Goal: Complete application form: Complete application form

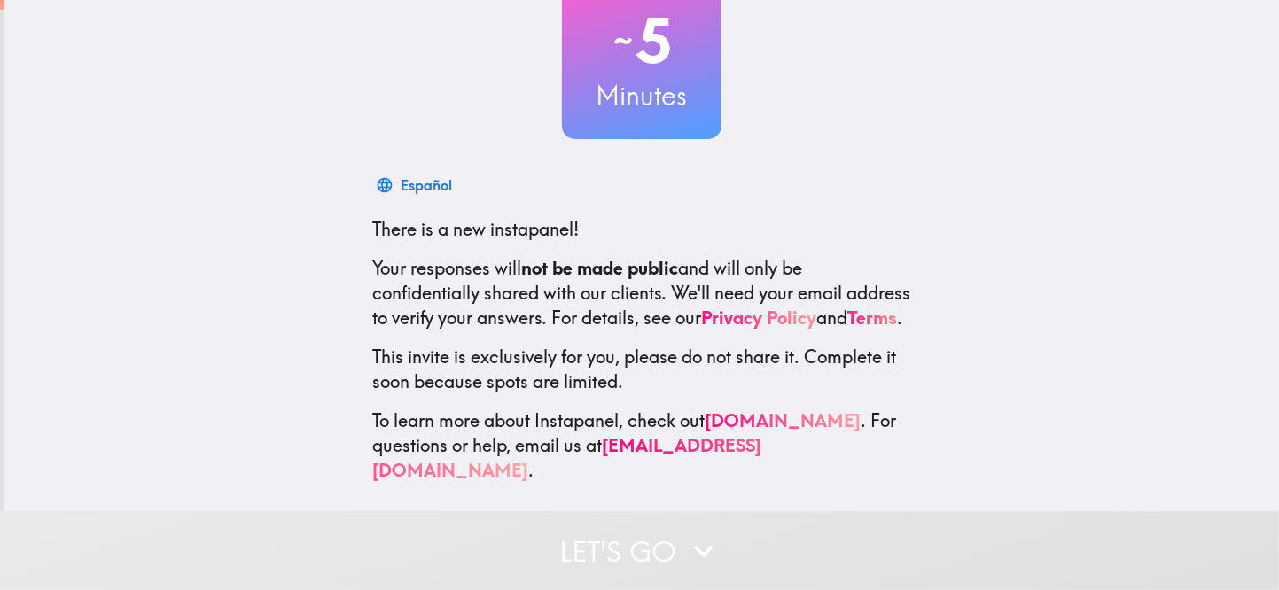
scroll to position [163, 0]
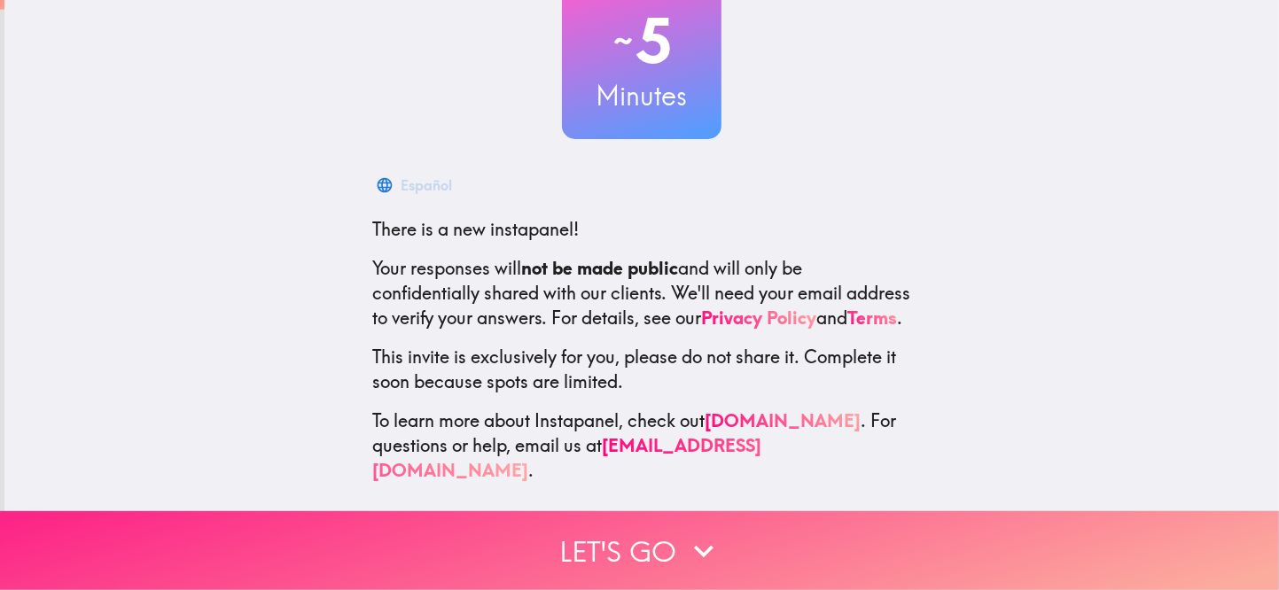
click at [602, 537] on button "Let's go" at bounding box center [639, 550] width 1279 height 79
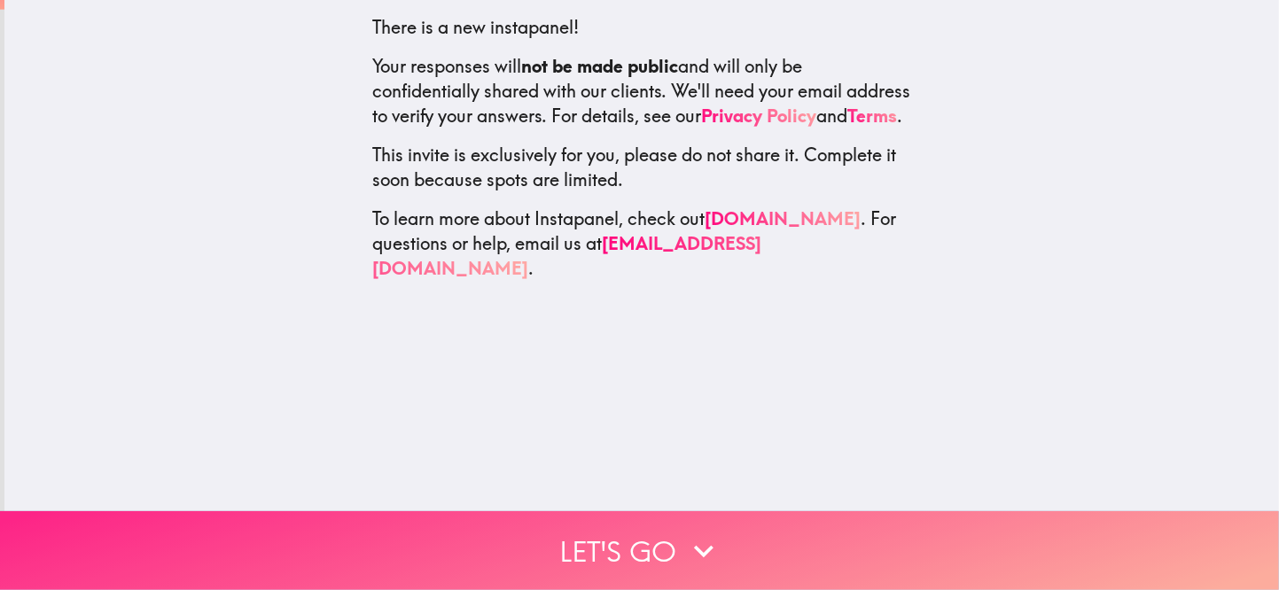
scroll to position [0, 0]
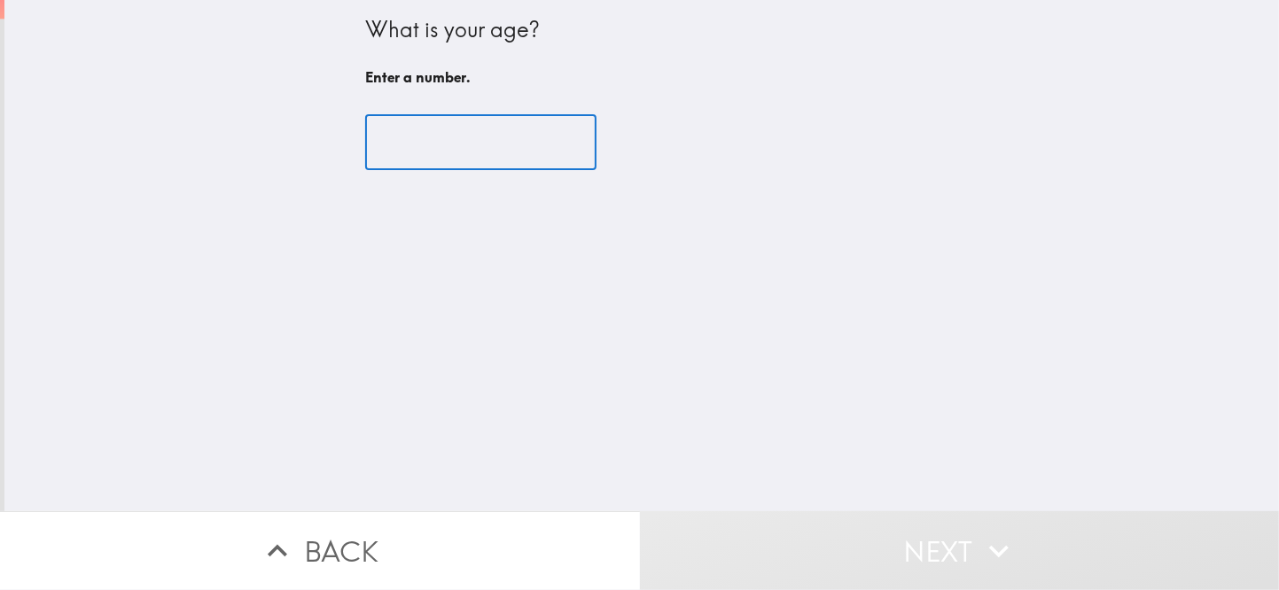
click at [439, 145] on input "number" at bounding box center [480, 142] width 231 height 55
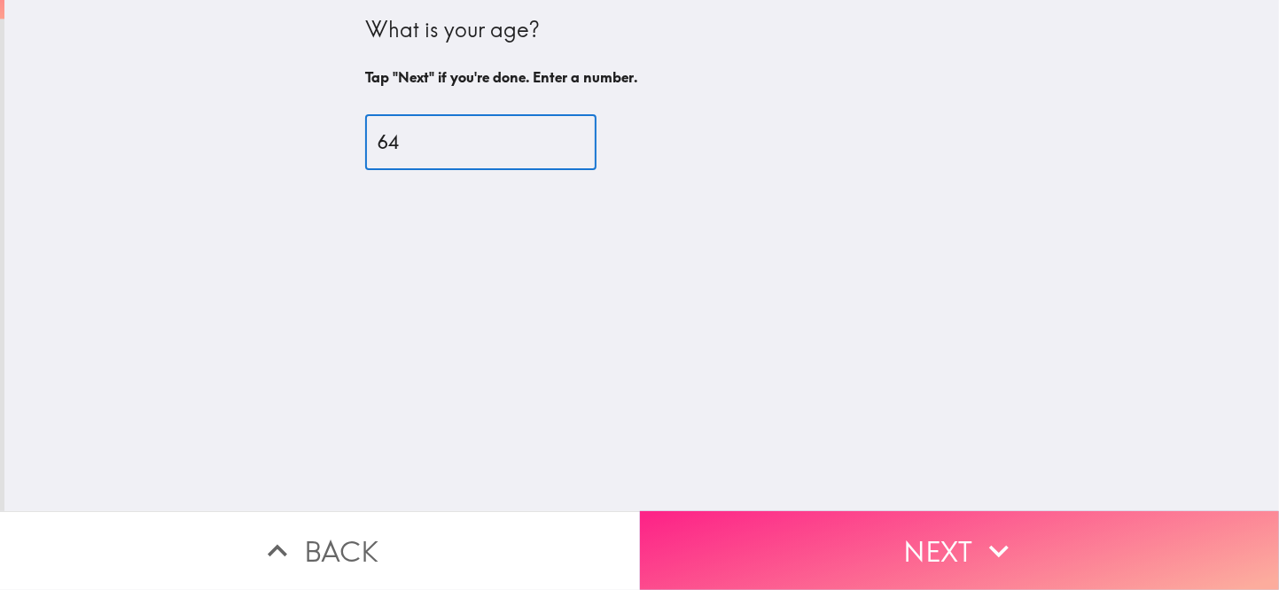
type input "64"
click at [882, 534] on button "Next" at bounding box center [960, 550] width 640 height 79
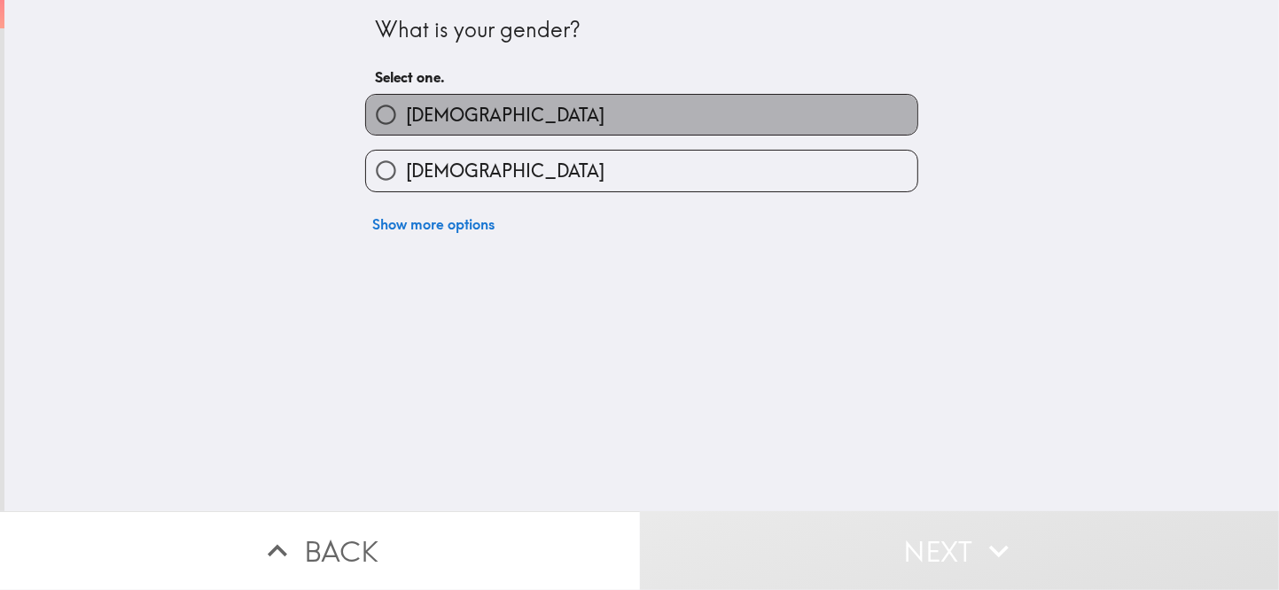
click at [463, 135] on label "[DEMOGRAPHIC_DATA]" at bounding box center [641, 115] width 551 height 40
click at [406, 135] on input "[DEMOGRAPHIC_DATA]" at bounding box center [386, 115] width 40 height 40
radio input "true"
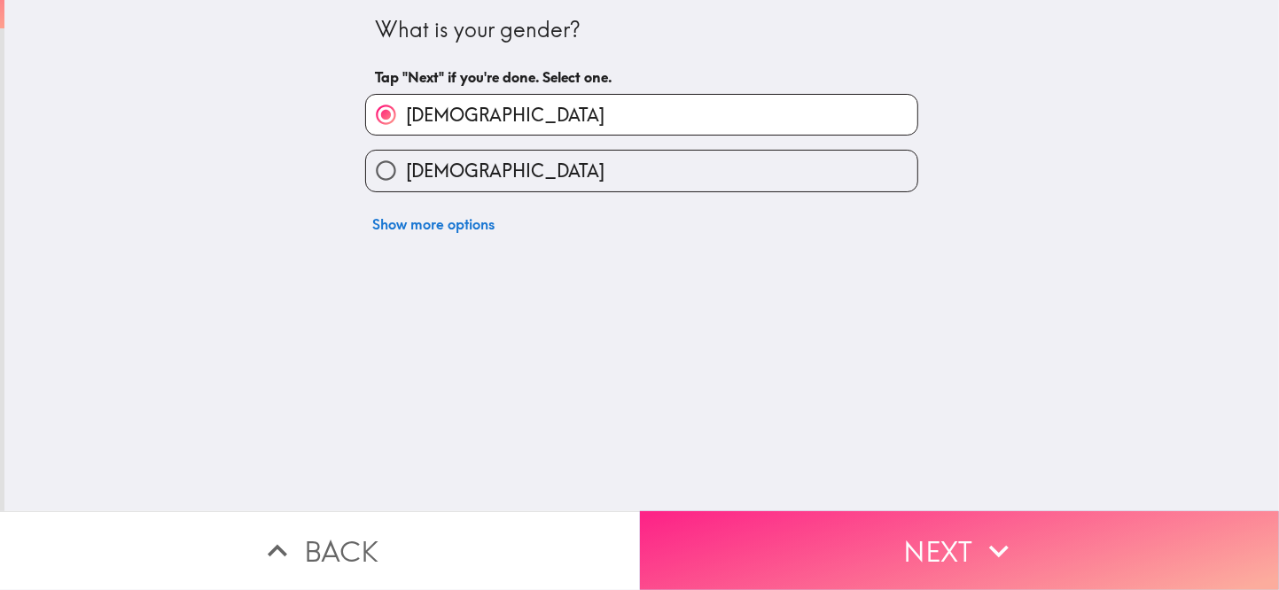
click at [851, 540] on button "Next" at bounding box center [960, 550] width 640 height 79
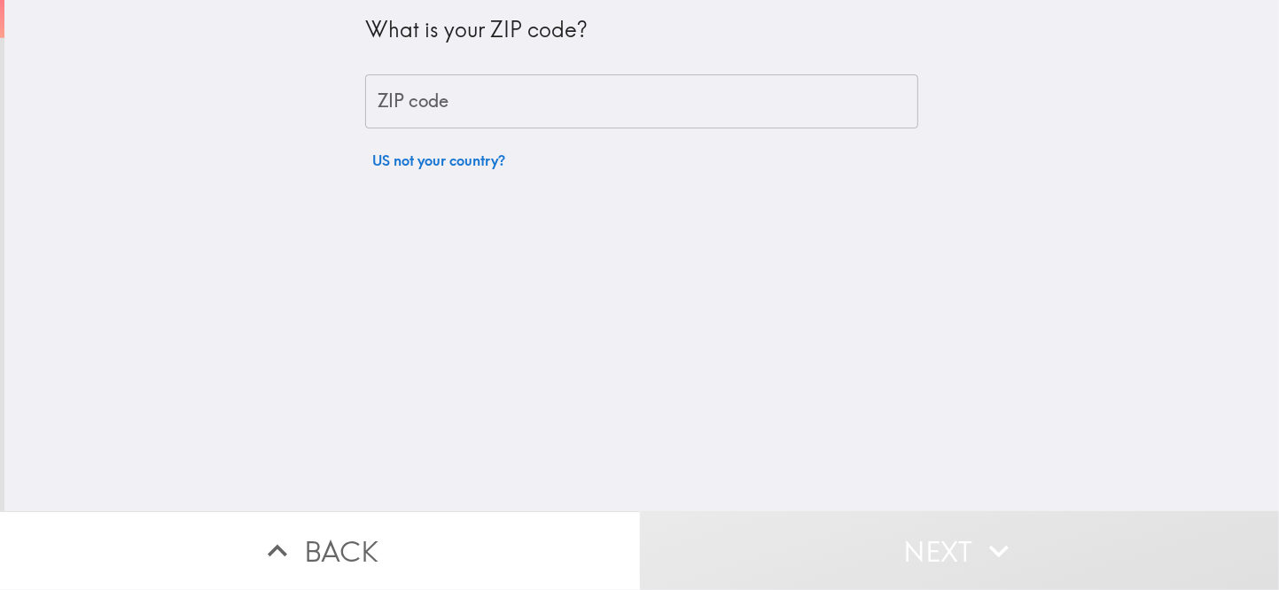
click at [441, 105] on input "ZIP code" at bounding box center [641, 101] width 553 height 55
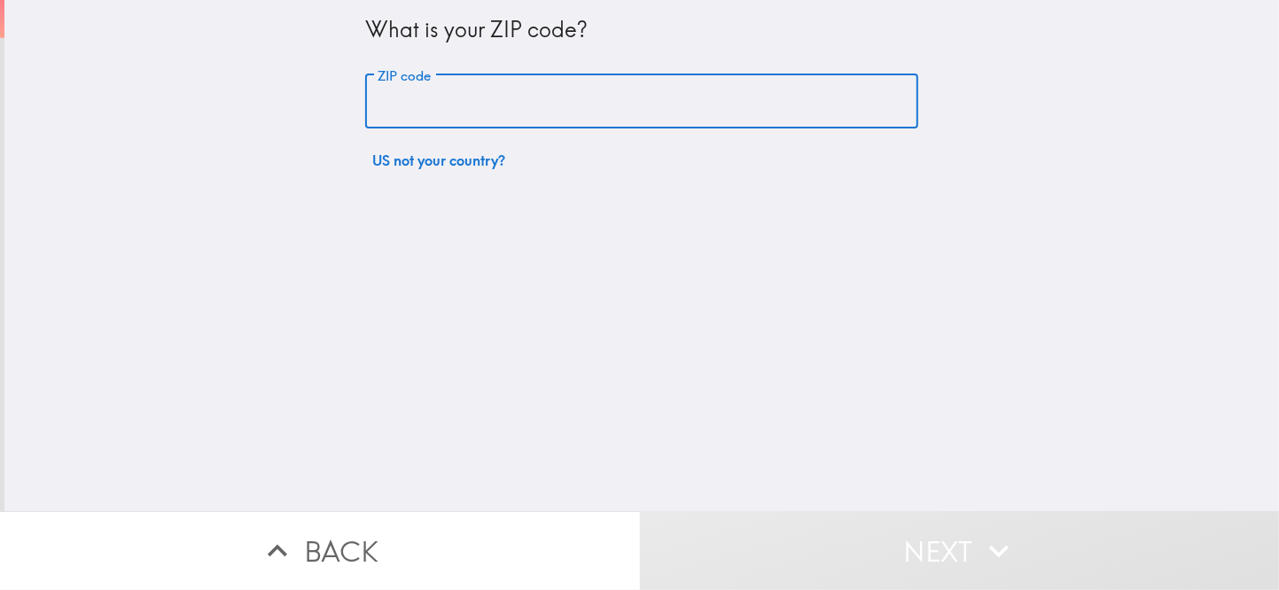
type input "08530"
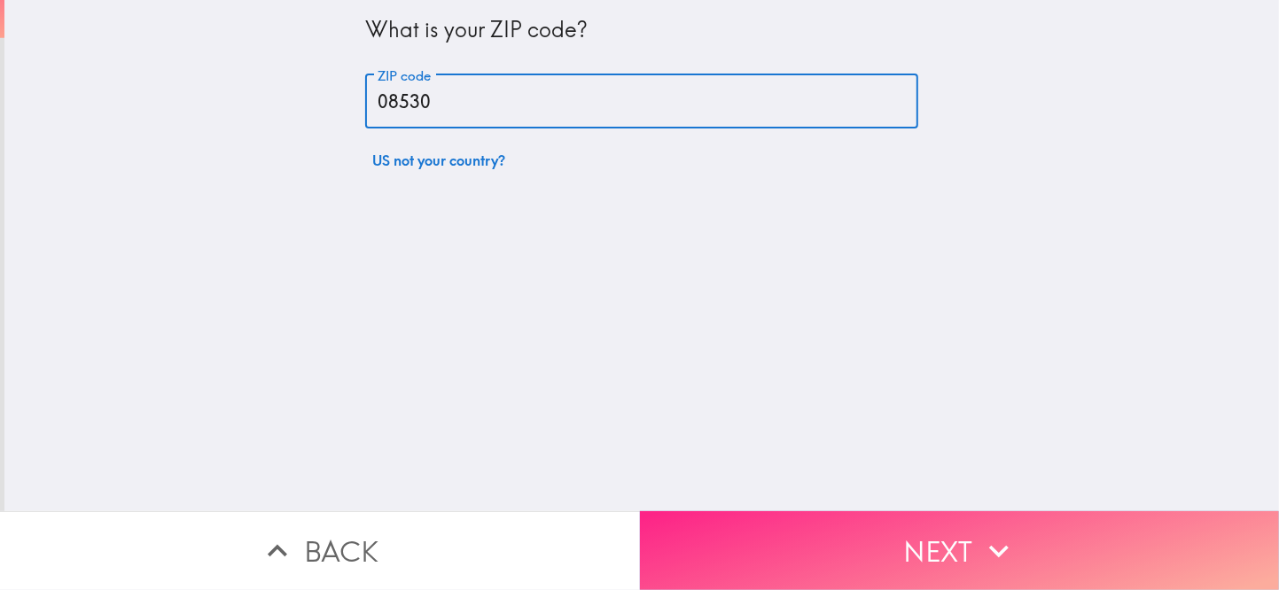
click at [872, 527] on button "Next" at bounding box center [960, 550] width 640 height 79
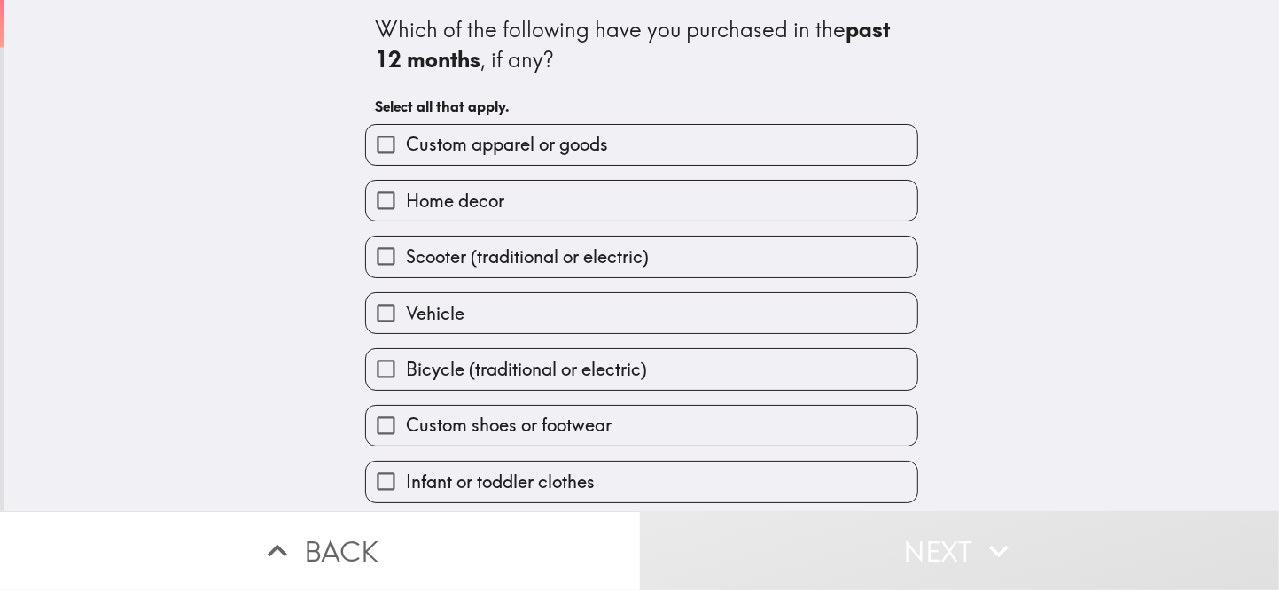
click at [542, 145] on label "Custom apparel or goods" at bounding box center [641, 145] width 551 height 40
click at [406, 145] on input "Custom apparel or goods" at bounding box center [386, 145] width 40 height 40
checkbox input "true"
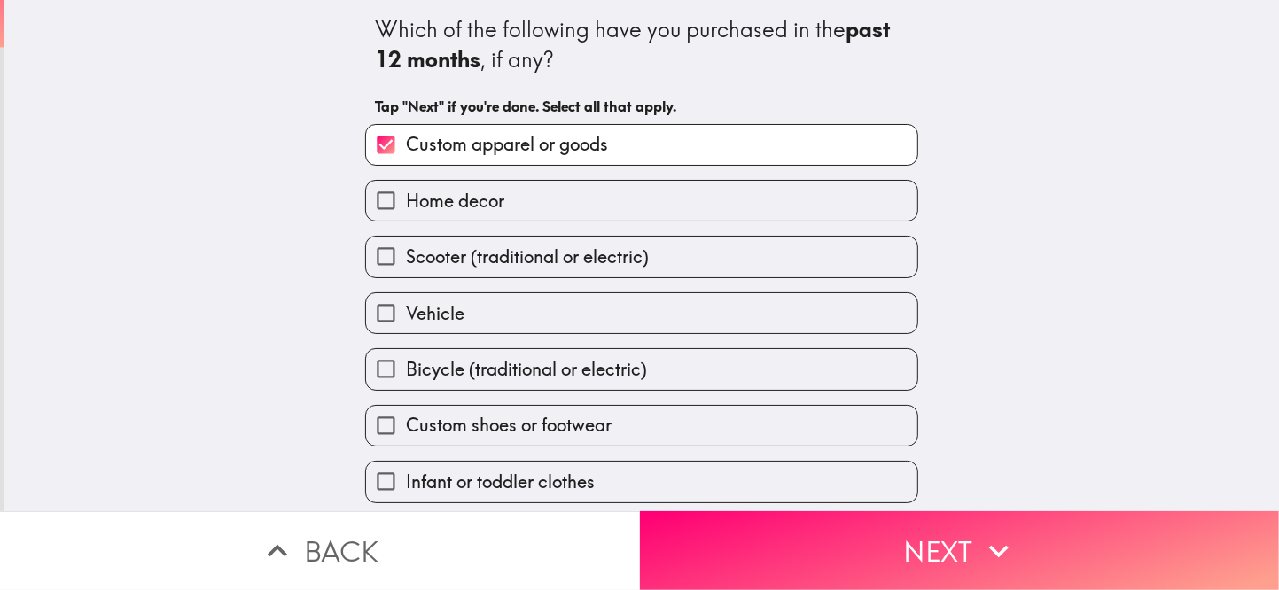
click at [525, 221] on label "Home decor" at bounding box center [641, 201] width 551 height 40
click at [406, 221] on input "Home decor" at bounding box center [386, 201] width 40 height 40
checkbox input "true"
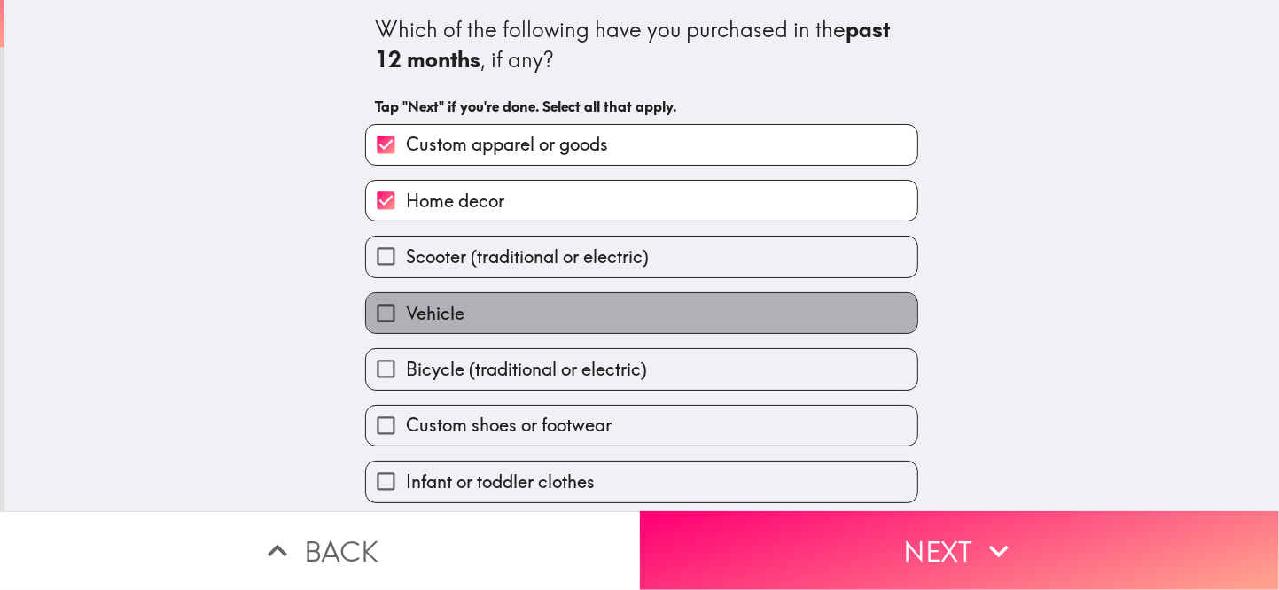
click at [505, 333] on label "Vehicle" at bounding box center [641, 313] width 551 height 40
click at [406, 333] on input "Vehicle" at bounding box center [386, 313] width 40 height 40
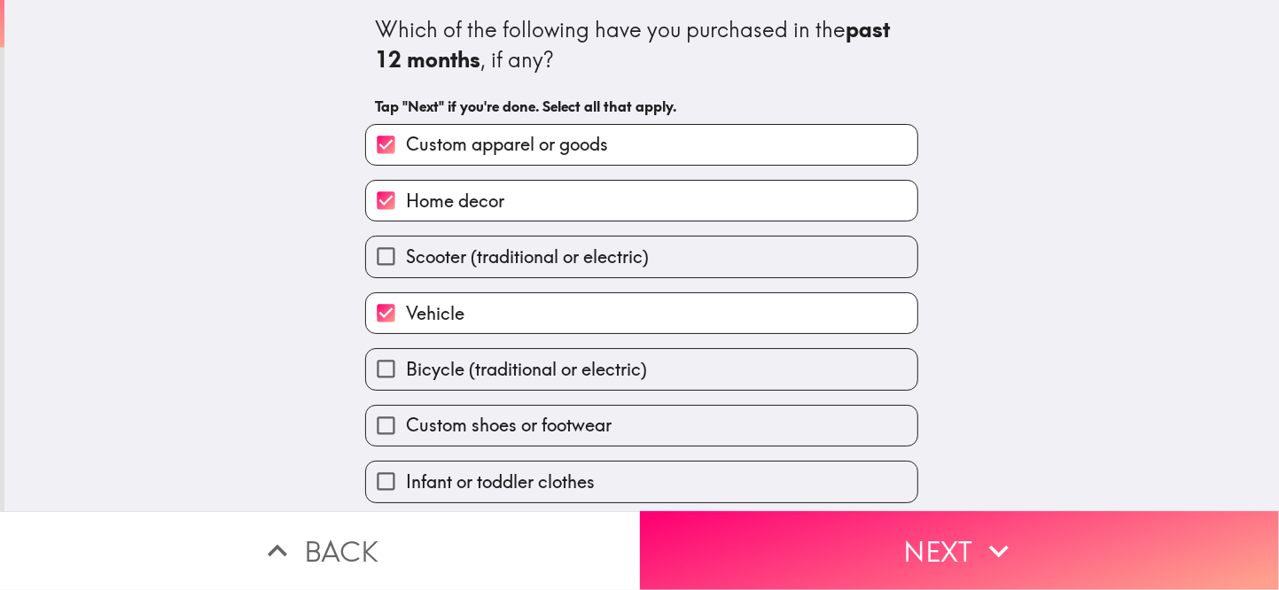
click at [503, 333] on label "Vehicle" at bounding box center [641, 313] width 551 height 40
click at [406, 333] on input "Vehicle" at bounding box center [386, 313] width 40 height 40
checkbox input "false"
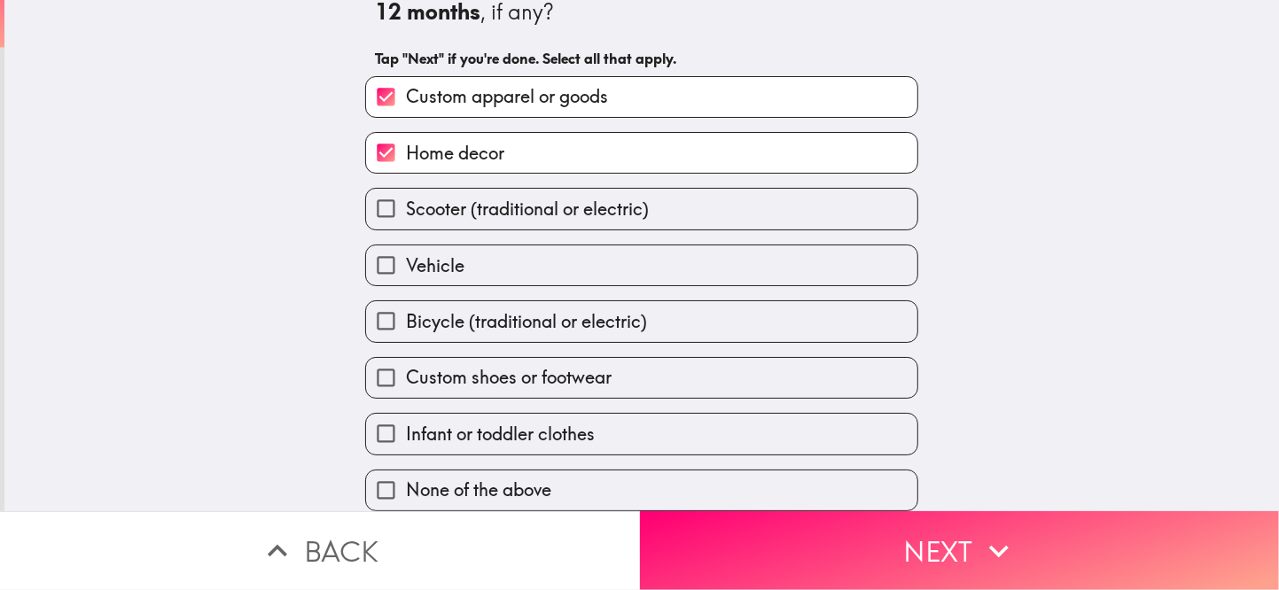
scroll to position [163, 0]
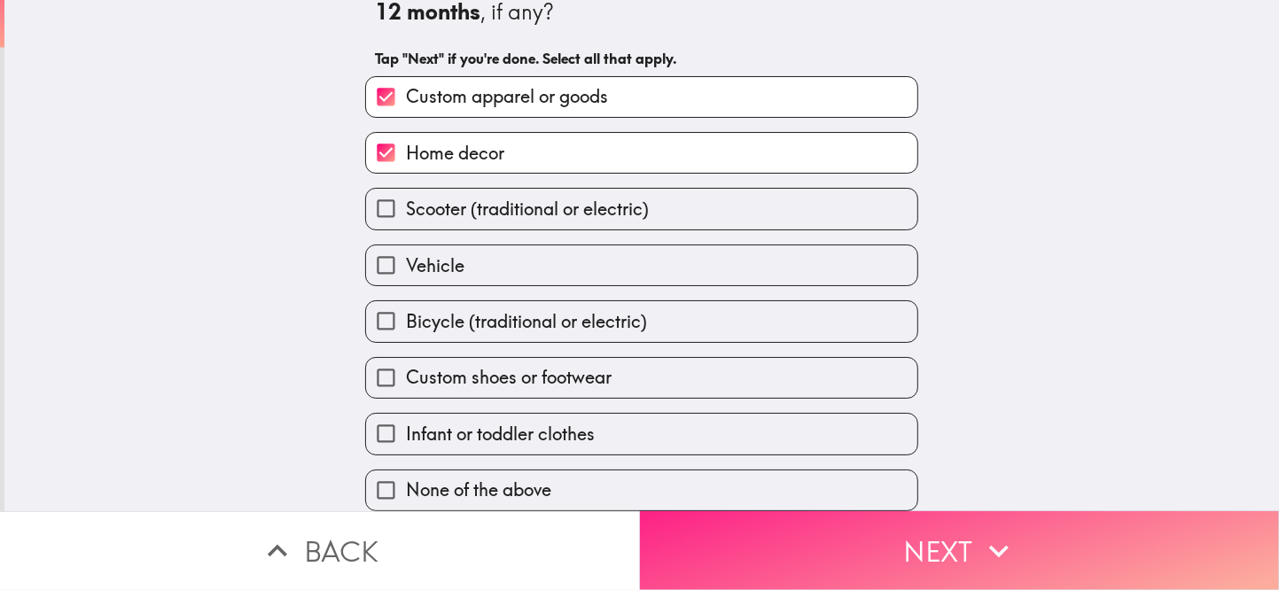
click at [847, 548] on button "Next" at bounding box center [960, 550] width 640 height 79
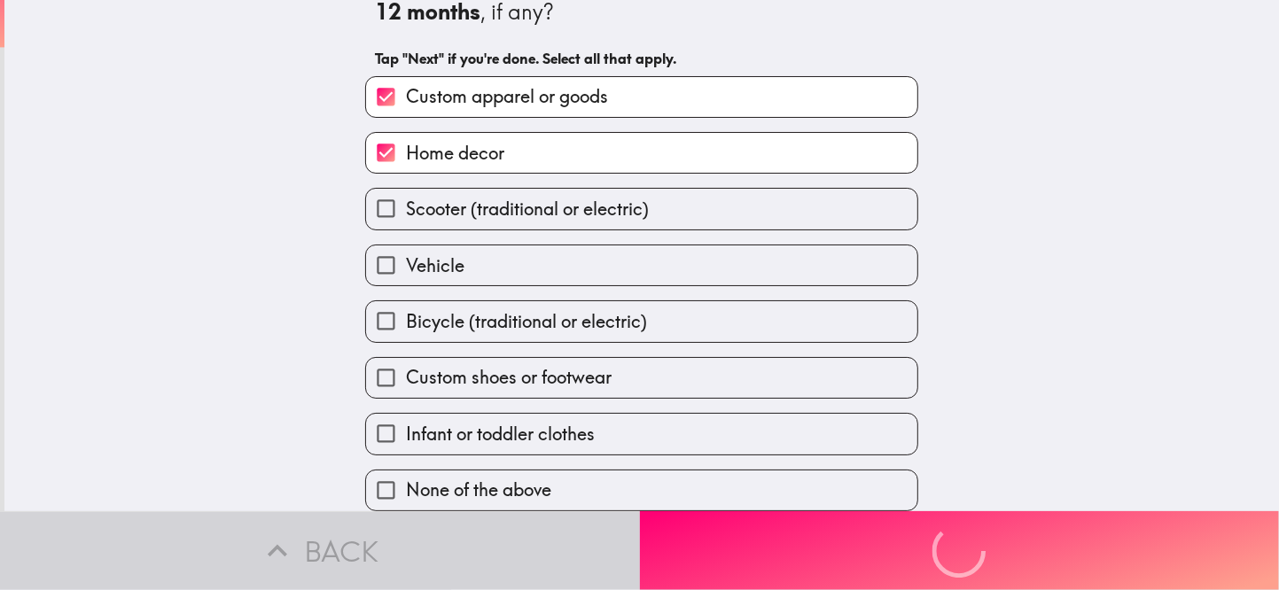
scroll to position [0, 0]
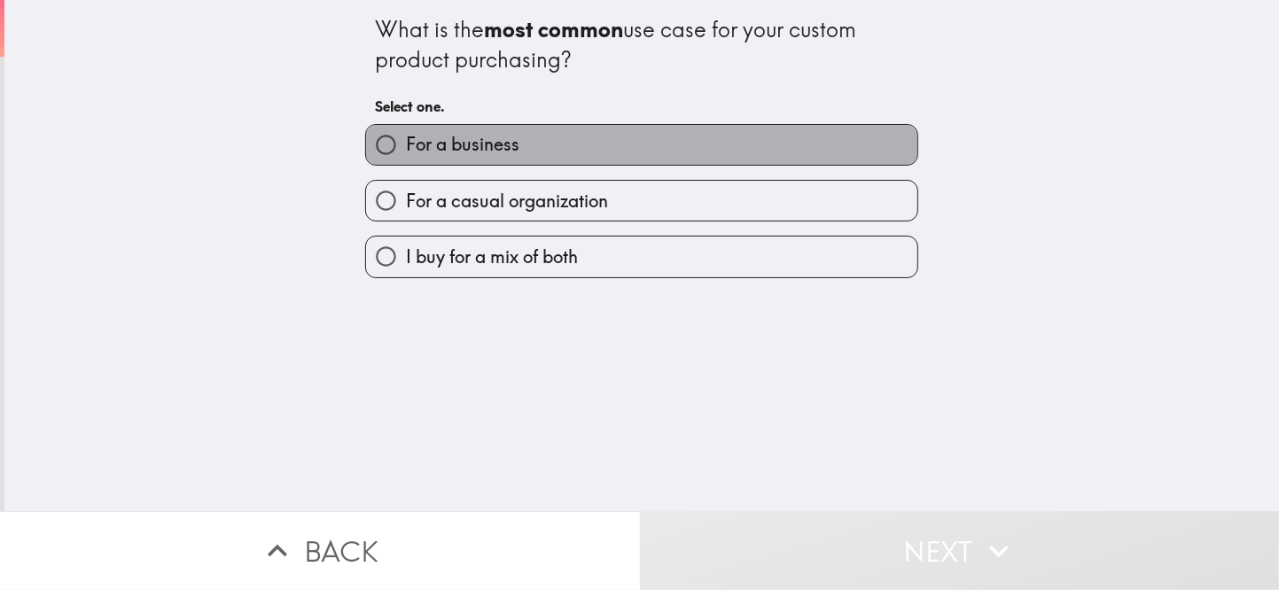
click at [554, 165] on label "For a business" at bounding box center [641, 145] width 551 height 40
click at [406, 165] on input "For a business" at bounding box center [386, 145] width 40 height 40
radio input "true"
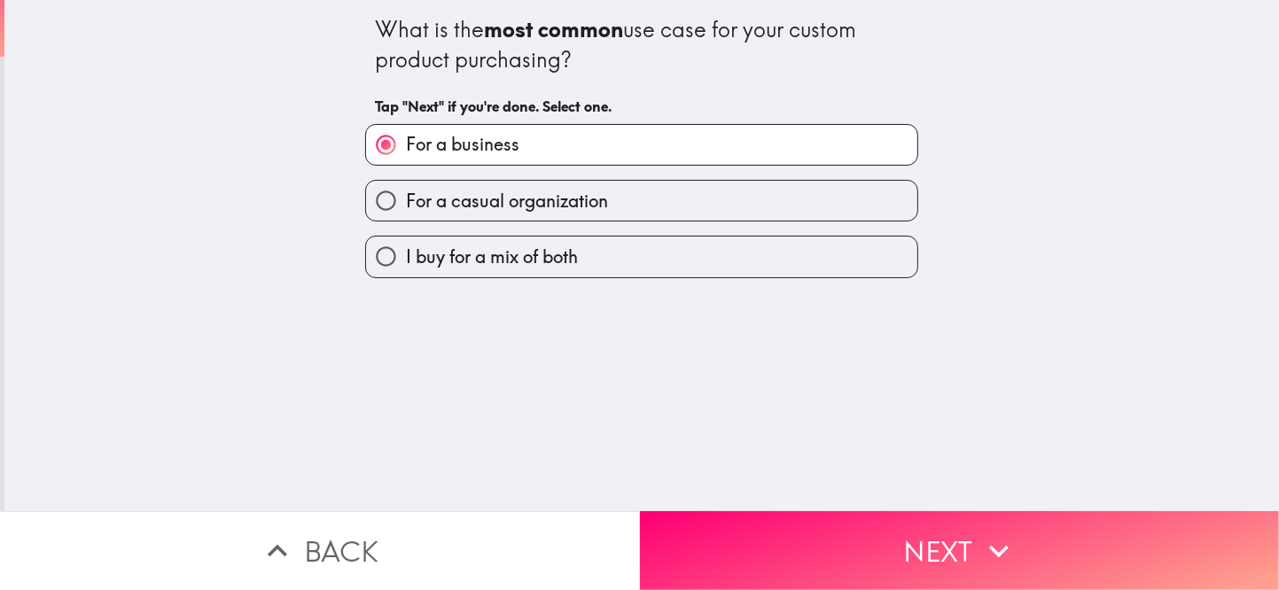
click at [526, 214] on span "For a casual organization" at bounding box center [507, 201] width 202 height 25
click at [406, 221] on input "For a casual organization" at bounding box center [386, 201] width 40 height 40
radio input "true"
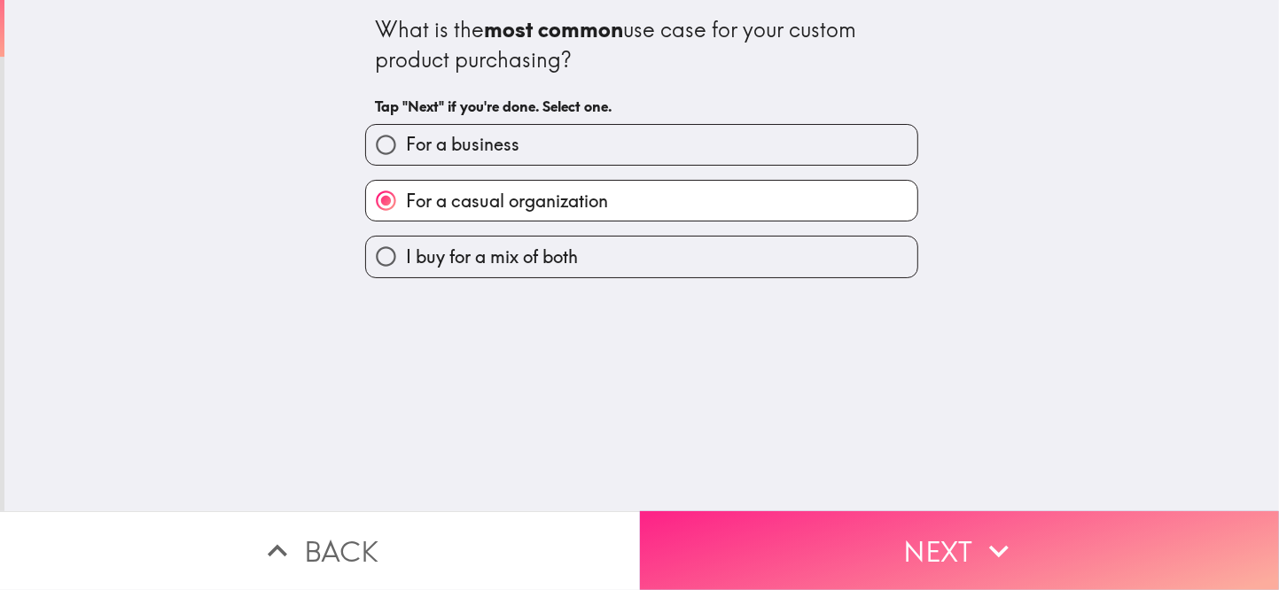
click at [916, 537] on button "Next" at bounding box center [960, 550] width 640 height 79
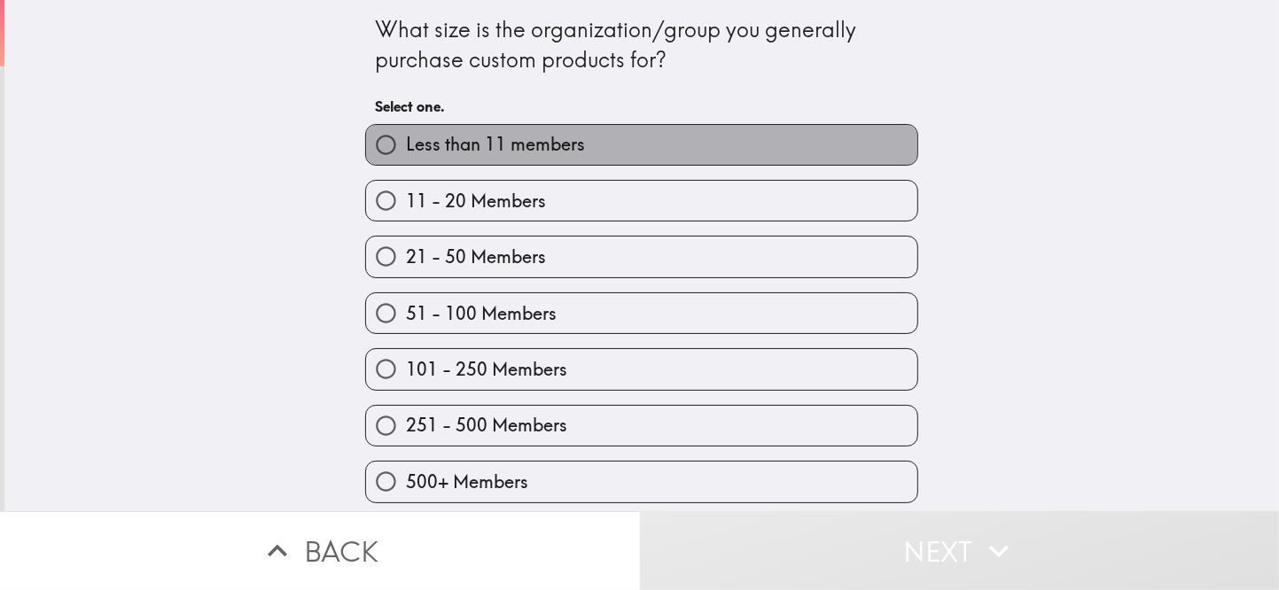
click at [575, 157] on span "Less than 11 members" at bounding box center [495, 144] width 179 height 25
click at [406, 165] on input "Less than 11 members" at bounding box center [386, 145] width 40 height 40
radio input "true"
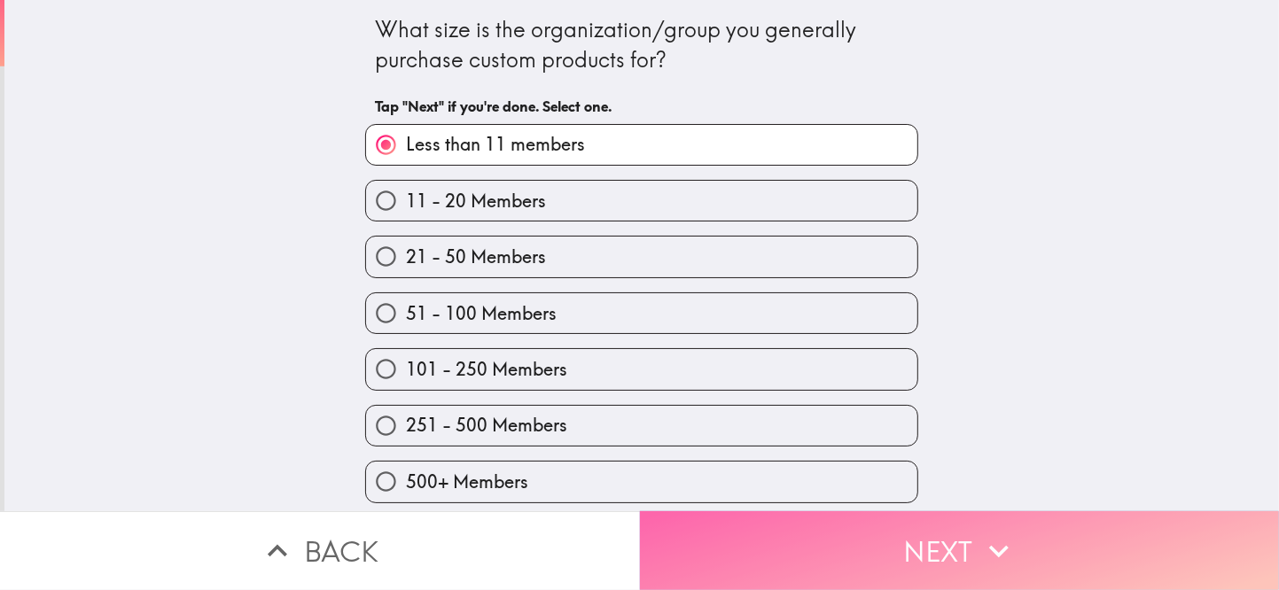
click at [872, 546] on button "Next" at bounding box center [960, 550] width 640 height 79
